Goal: Check status: Check status

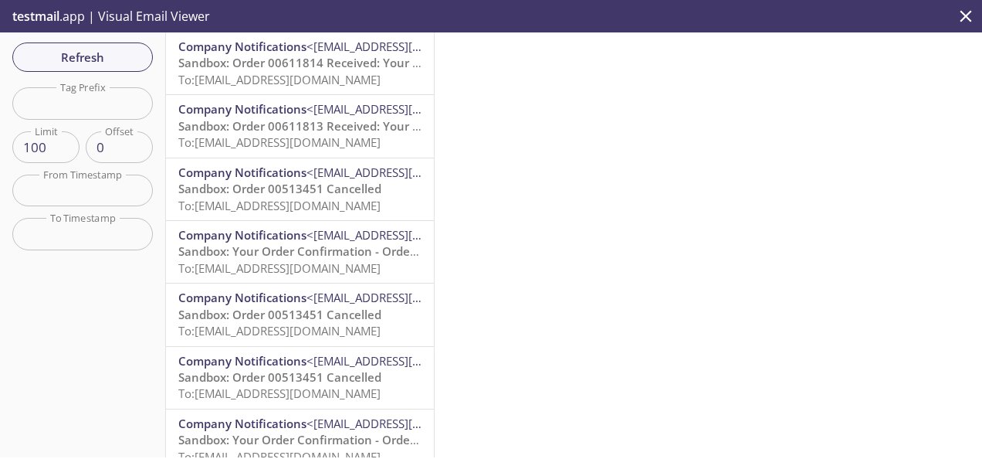
click at [284, 62] on span "Sandbox: Order 00611814 Received: Your order is being processed!" at bounding box center [363, 62] width 371 height 15
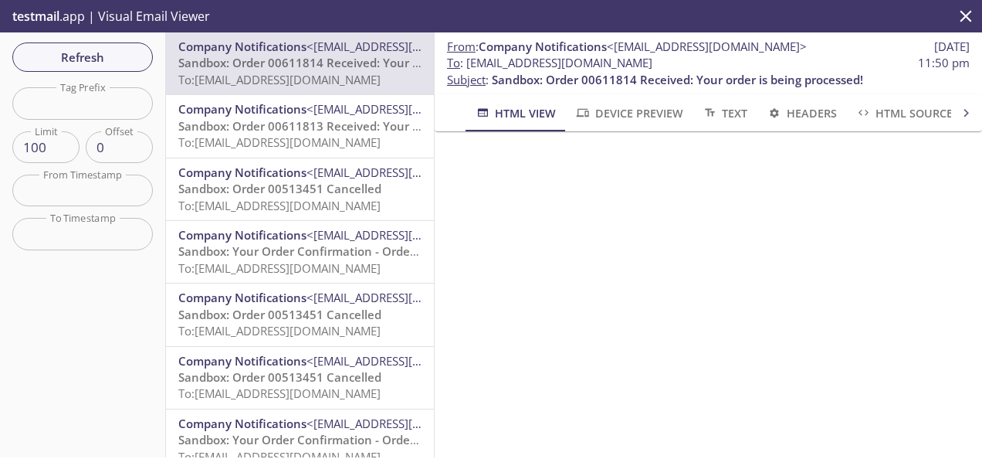
scroll to position [223, 0]
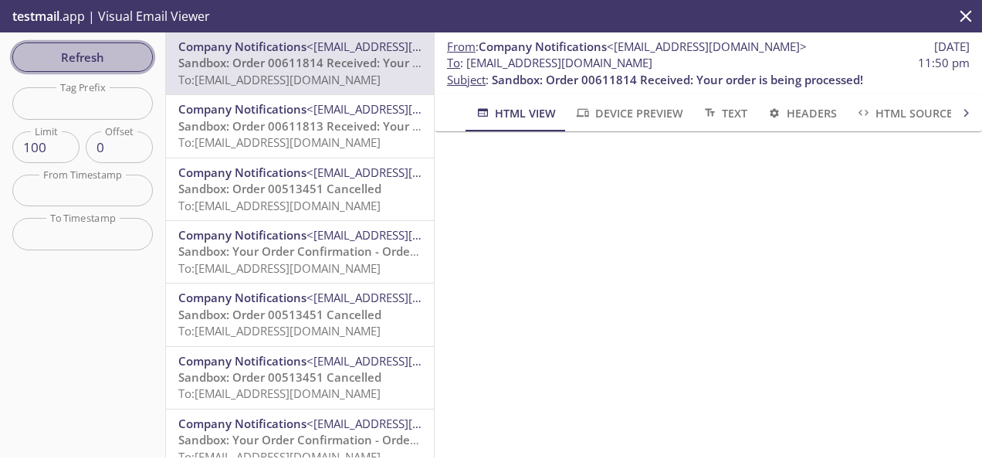
click at [90, 56] on span "Refresh" at bounding box center [83, 57] width 116 height 20
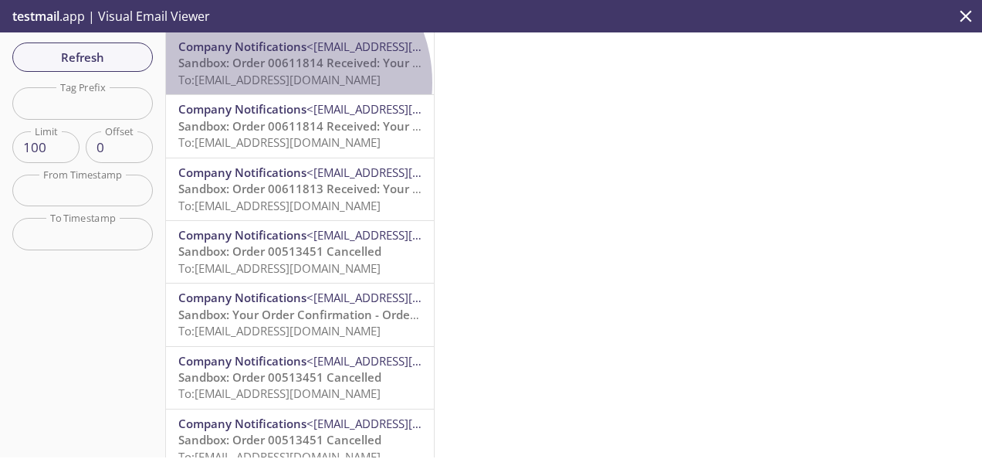
click at [284, 83] on span "To: ecommerce.midemail@inbox.testmail.app" at bounding box center [279, 79] width 202 height 15
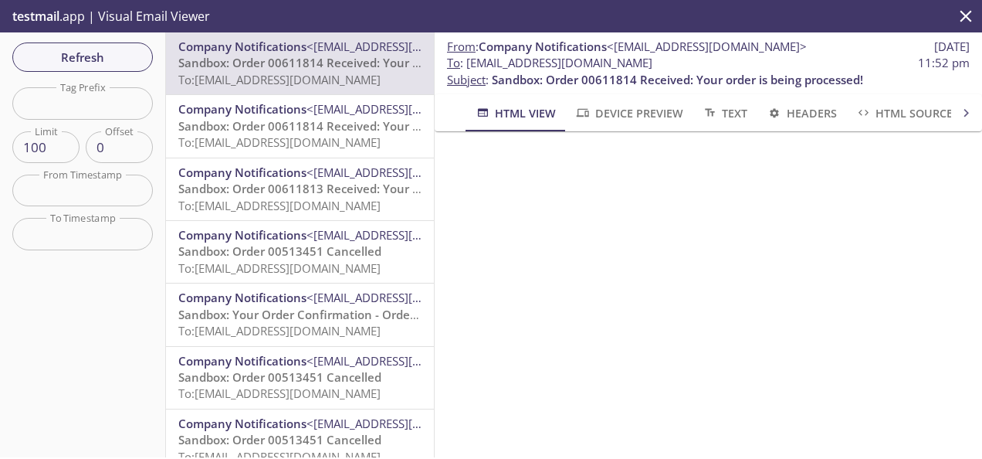
scroll to position [624, 0]
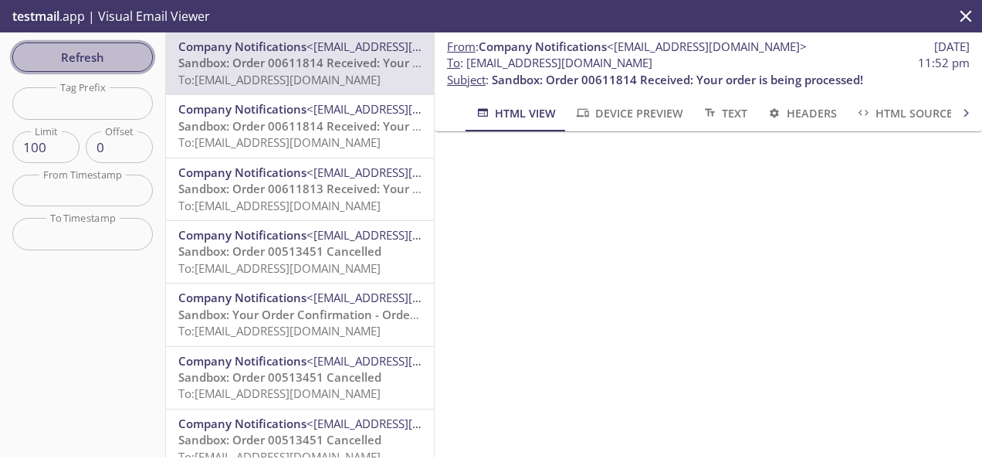
click at [99, 59] on span "Refresh" at bounding box center [83, 57] width 116 height 20
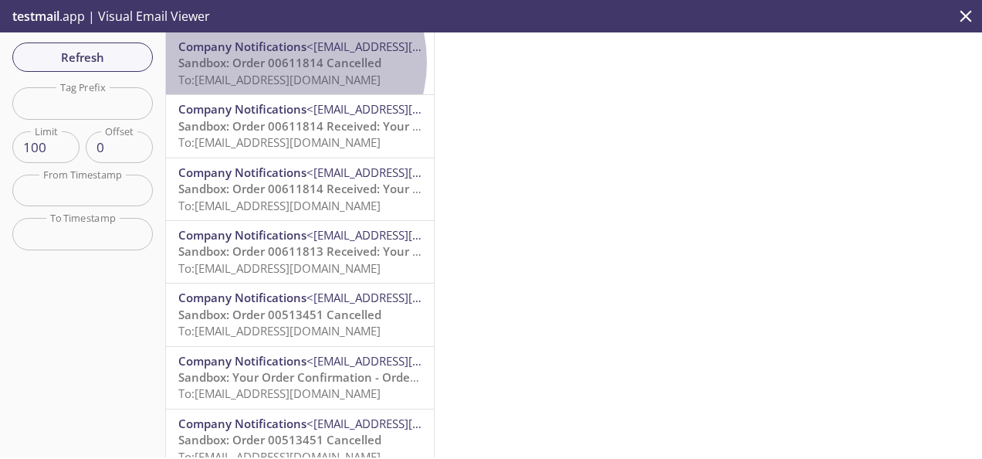
click at [287, 62] on span "Sandbox: Order 00611814 Cancelled" at bounding box center [279, 62] width 203 height 15
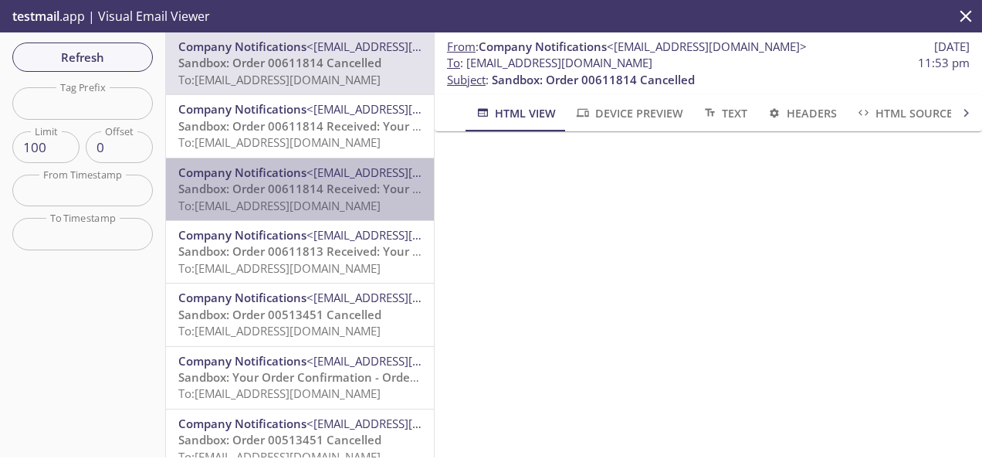
click at [333, 186] on span "Sandbox: Order 00611814 Received: Your order is being processed!" at bounding box center [363, 188] width 371 height 15
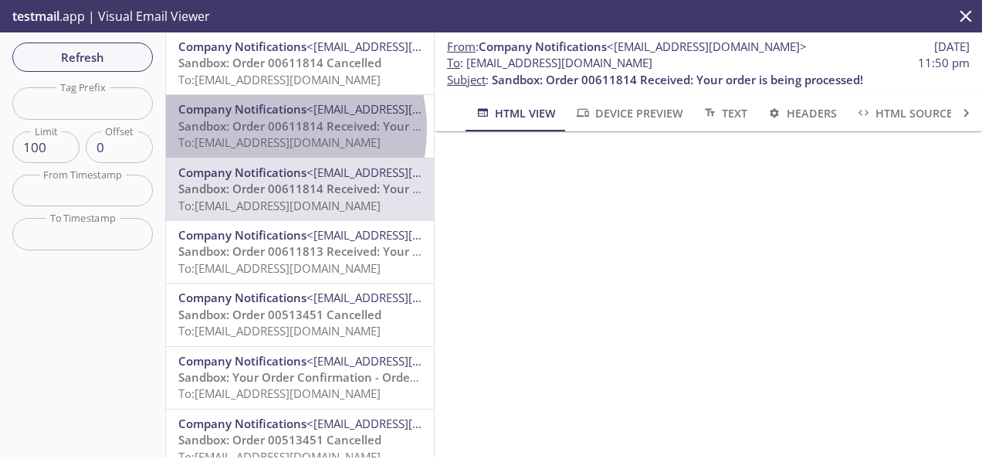
click at [259, 129] on span "Sandbox: Order 00611814 Received: Your order is being processed!" at bounding box center [363, 125] width 371 height 15
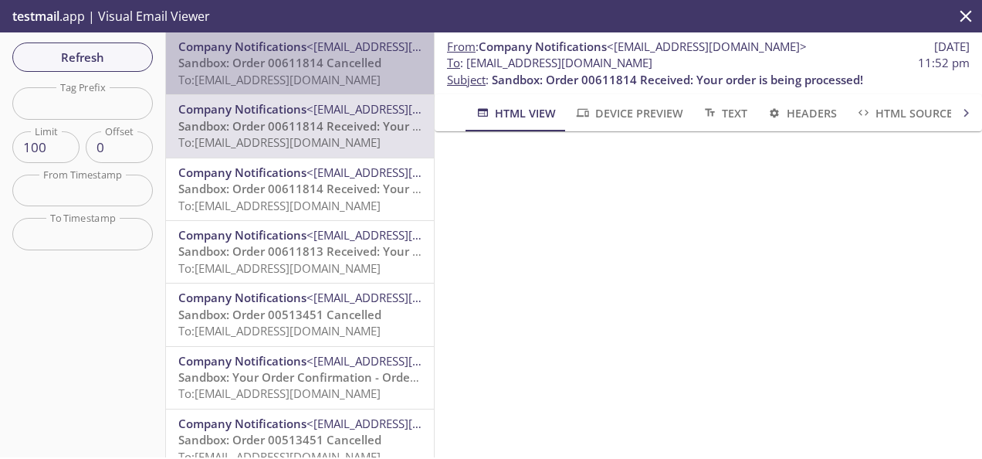
click at [324, 76] on span "To: ecommerce.midemail@inbox.testmail.app" at bounding box center [279, 79] width 202 height 15
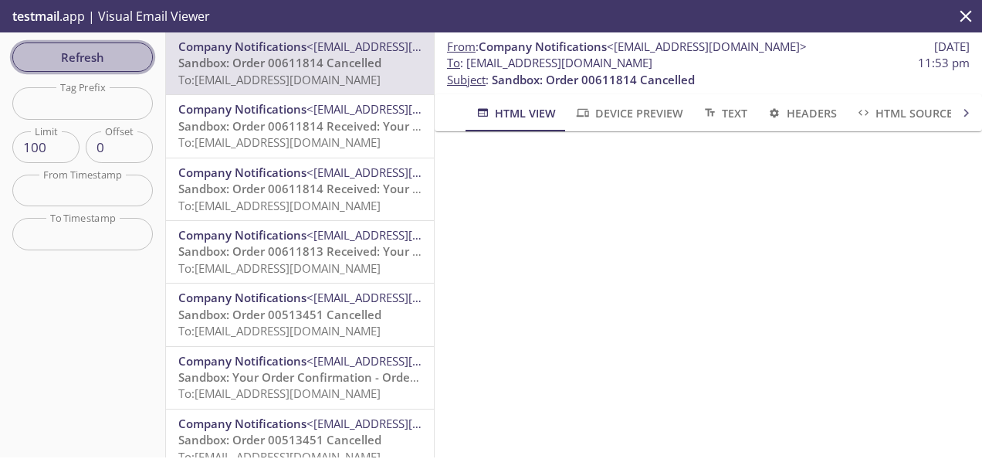
click at [71, 56] on span "Refresh" at bounding box center [83, 57] width 116 height 20
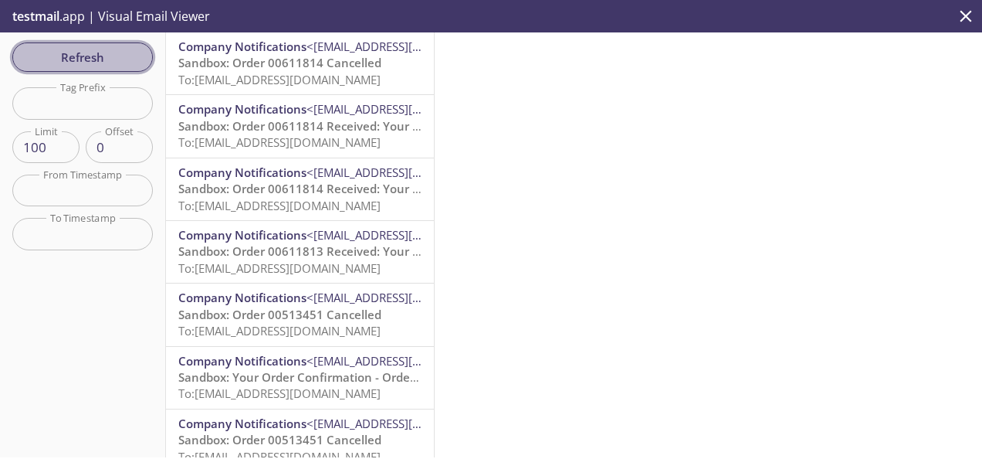
click at [103, 53] on span "Refresh" at bounding box center [83, 57] width 116 height 20
click at [90, 63] on span "Refresh" at bounding box center [83, 57] width 116 height 20
click at [60, 52] on span "Refresh" at bounding box center [83, 57] width 116 height 20
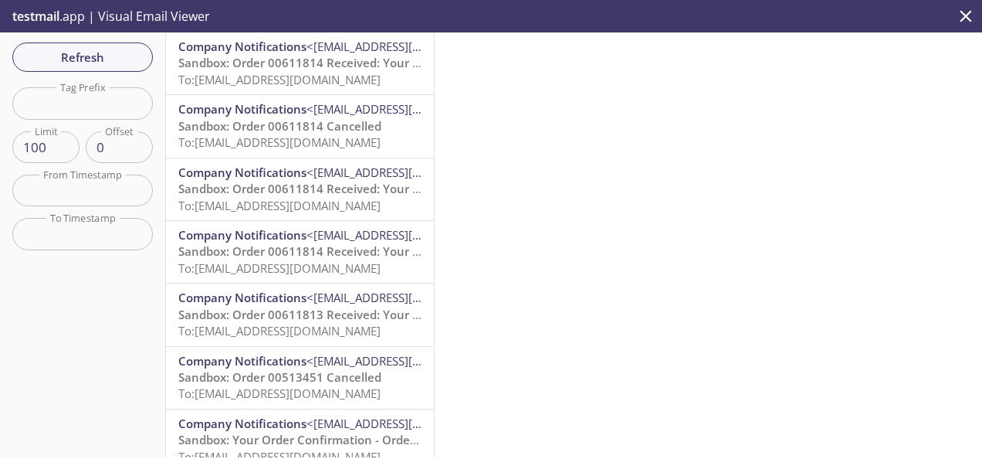
click at [296, 66] on span "Sandbox: Order 00611814 Received: Your order is being processed!" at bounding box center [363, 62] width 371 height 15
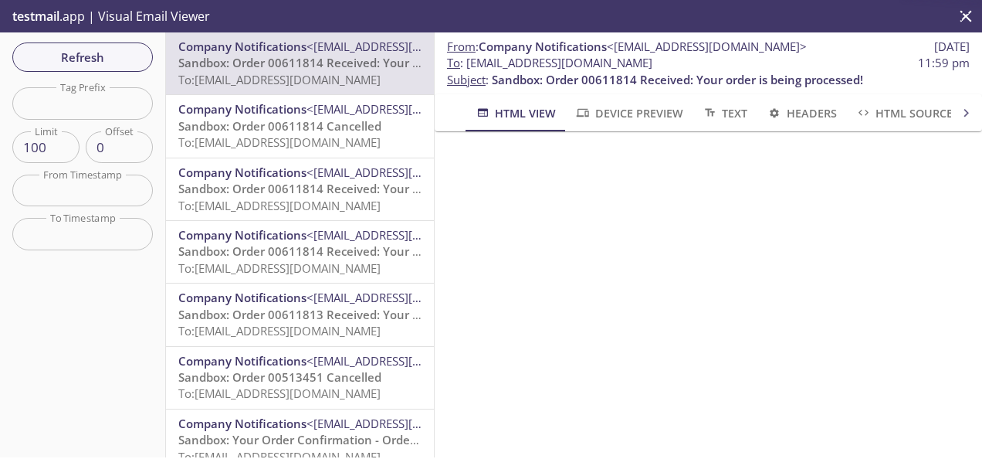
scroll to position [429, 0]
